Goal: Information Seeking & Learning: Learn about a topic

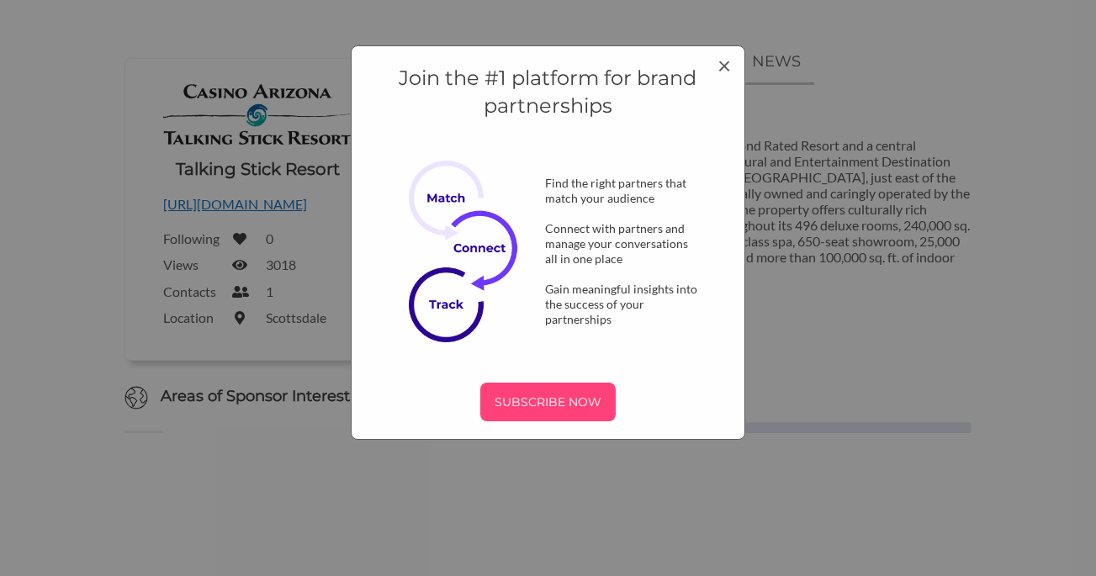
click at [565, 399] on p "SUBSCRIBE NOW" at bounding box center [548, 401] width 122 height 25
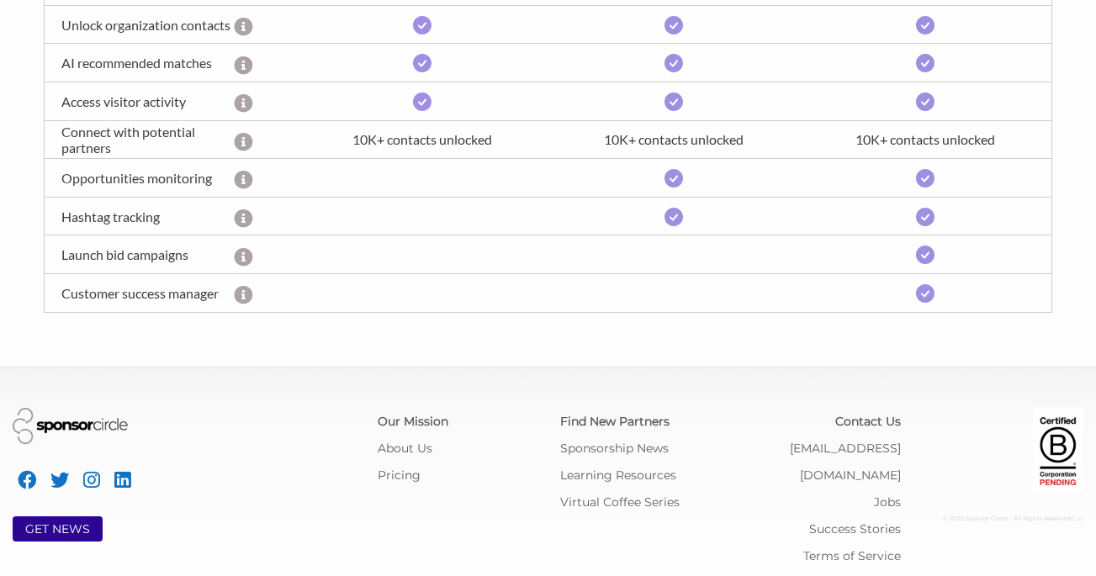
scroll to position [747, 0]
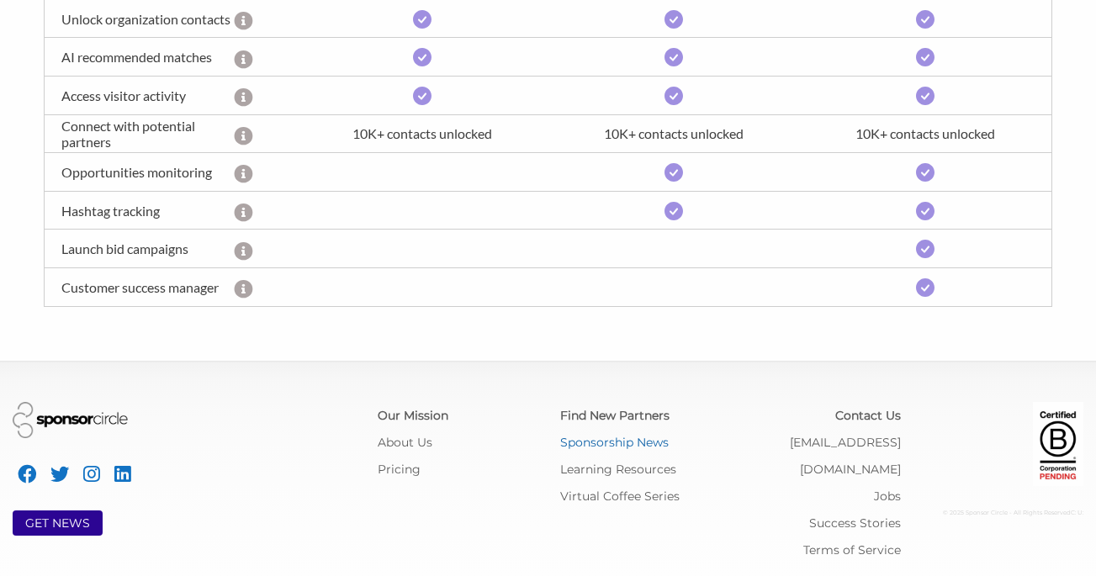
click at [596, 442] on link "Sponsorship News" at bounding box center [614, 442] width 108 height 15
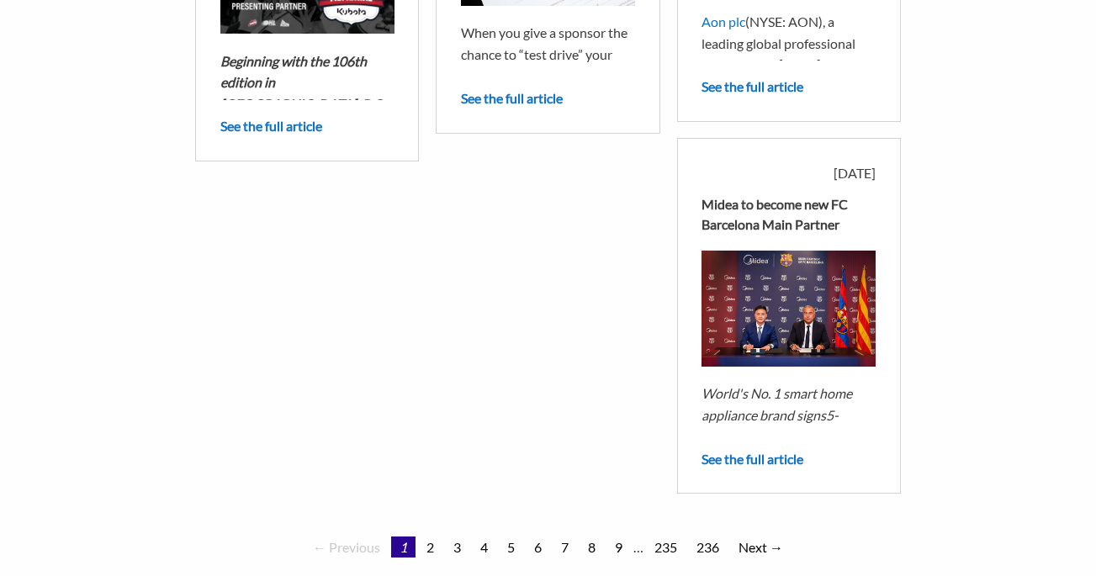
scroll to position [1545, 0]
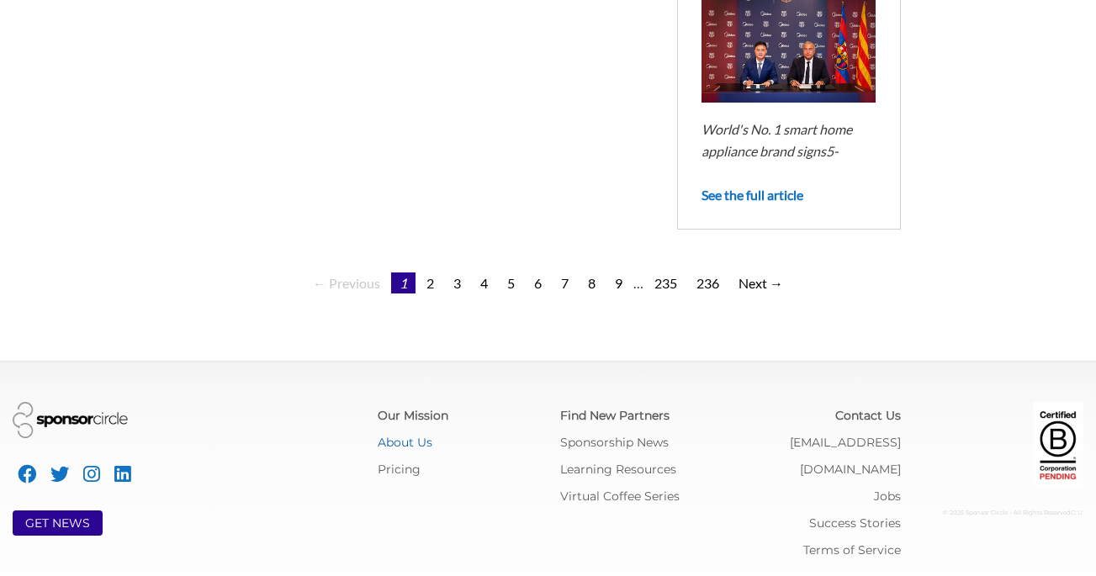
click at [417, 445] on link "About Us" at bounding box center [405, 442] width 55 height 15
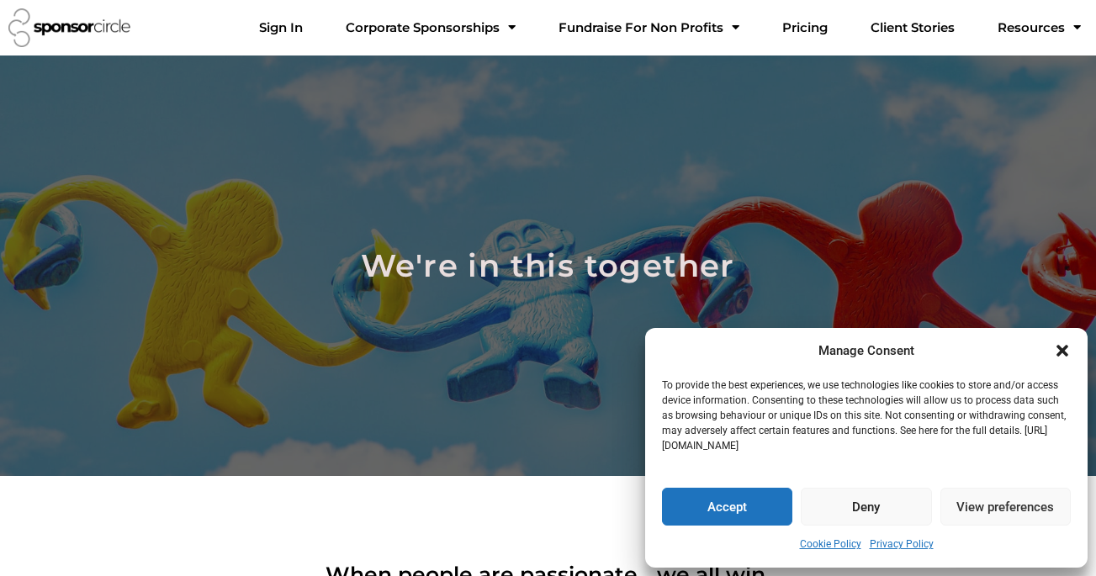
click at [1063, 344] on icon "Close dialogue" at bounding box center [1062, 350] width 17 height 17
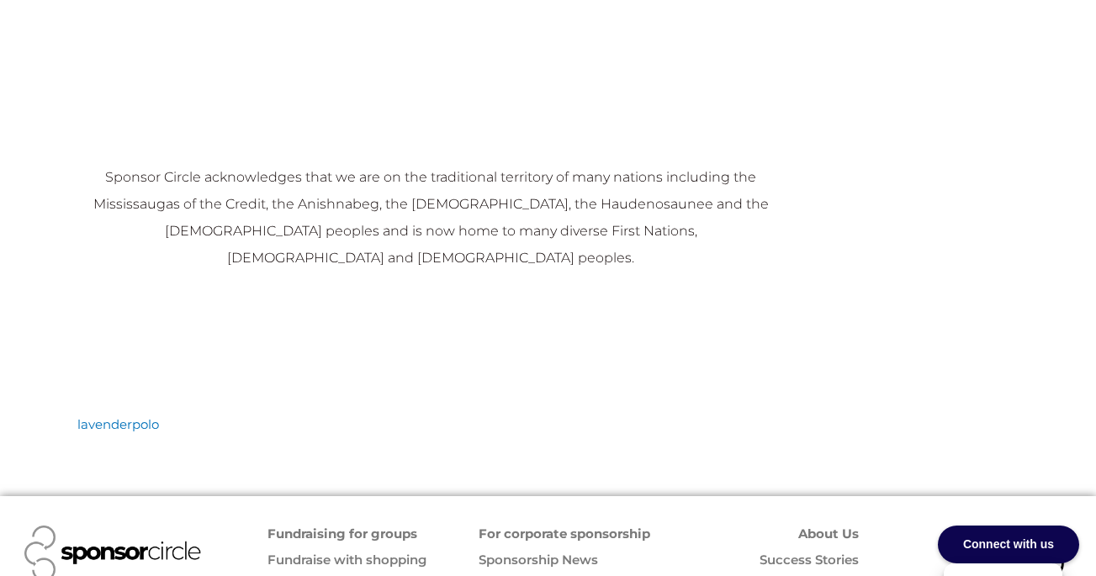
scroll to position [1970, 0]
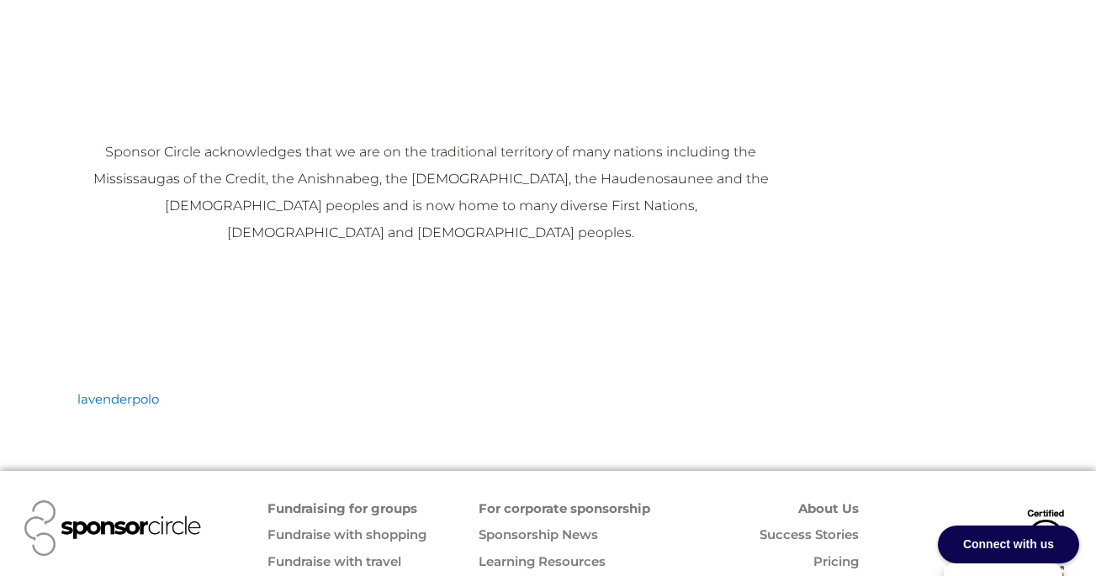
click at [806, 526] on link "Success Stories" at bounding box center [808, 534] width 99 height 16
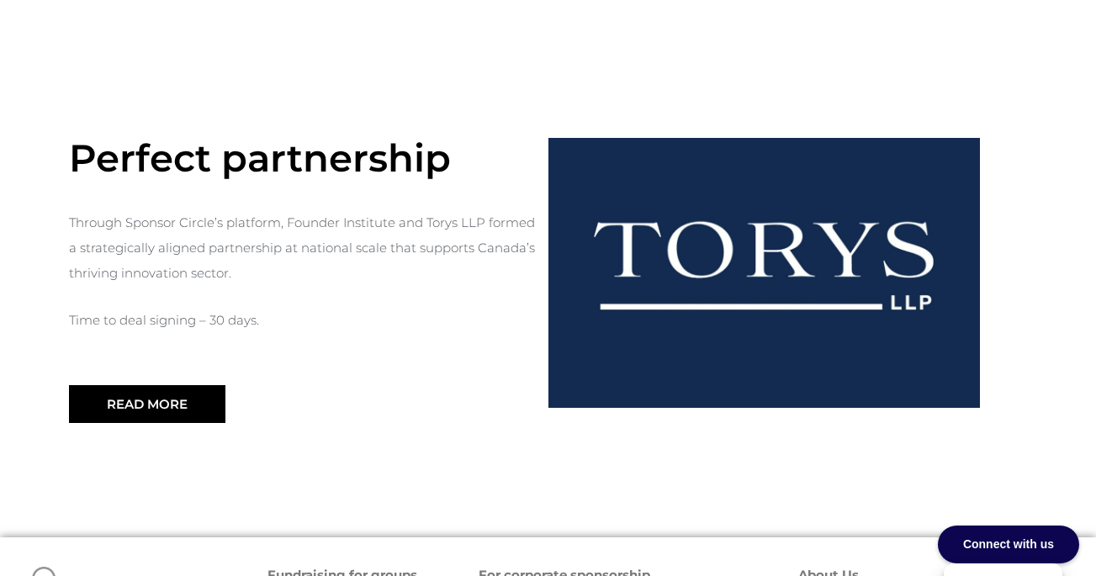
scroll to position [2005, 0]
